Goal: Transaction & Acquisition: Download file/media

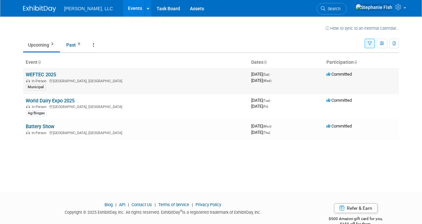
click at [41, 74] on link "WEFTEC 2025" at bounding box center [41, 75] width 30 height 6
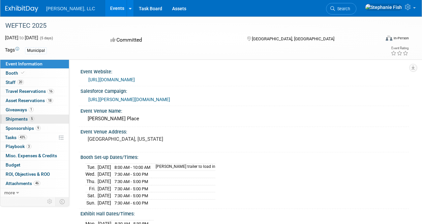
click at [14, 118] on span "Shipments 5" at bounding box center [20, 118] width 29 height 5
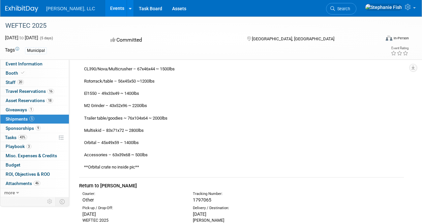
scroll to position [323, 0]
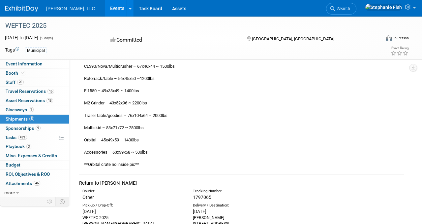
drag, startPoint x: 79, startPoint y: 79, endPoint x: 224, endPoint y: 172, distance: 171.8
click at [224, 172] on td "[PERSON_NAME] EQUIPMENT TO SHOW Courier: Other Tracking Number:" at bounding box center [241, 41] width 325 height 265
copy td "[PERSON_NAME] EQUIPMENT TO SHOW Courier: Other Tracking Number: 1797064 Pick-up…"
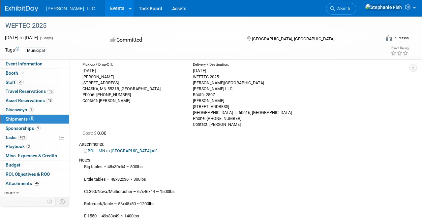
scroll to position [191, 0]
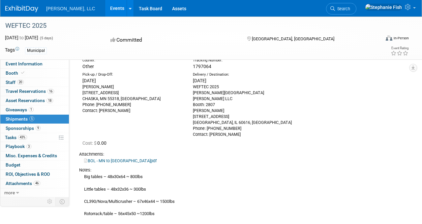
drag, startPoint x: 148, startPoint y: 147, endPoint x: 121, endPoint y: 156, distance: 28.4
click at [145, 148] on td "[PERSON_NAME] EQUIPMENT TO SHOW Courier: Other Tracking Number:" at bounding box center [241, 176] width 325 height 265
click at [110, 161] on link "BOL - MN to [GEOGRAPHIC_DATA]pdf" at bounding box center [120, 160] width 73 height 5
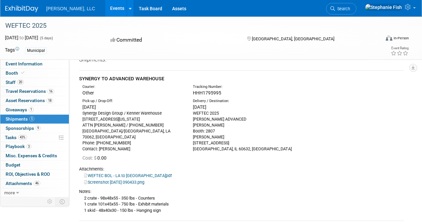
scroll to position [0, 0]
